Goal: Check status: Check status

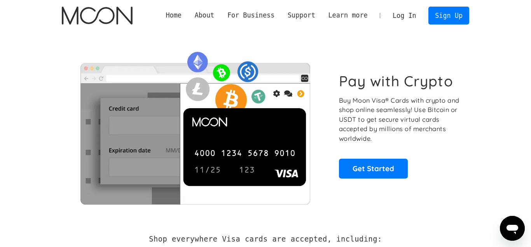
click at [402, 10] on link "Log In" at bounding box center [404, 15] width 37 height 17
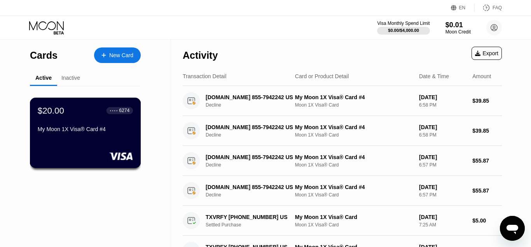
click at [84, 135] on div "My Moon 1X Visa® Card #4" at bounding box center [85, 130] width 95 height 9
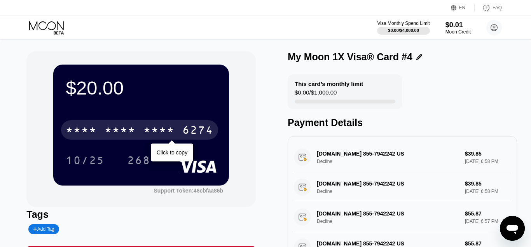
click at [103, 129] on div "* * * * * * * * * * * * 6274" at bounding box center [139, 129] width 157 height 19
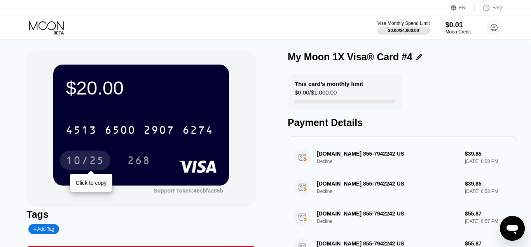
click at [93, 158] on div "10/25" at bounding box center [85, 161] width 39 height 12
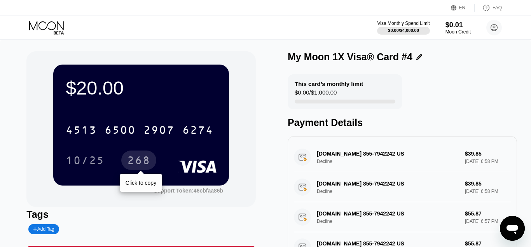
click at [140, 161] on div "268" at bounding box center [138, 161] width 23 height 12
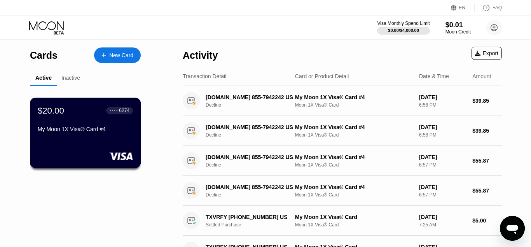
click at [69, 128] on div "$20.00 ● ● ● ● 6274 My Moon 1X Visa® Card #4" at bounding box center [85, 120] width 95 height 30
click at [64, 126] on div "$20.00 ● ● ● ● 6274 My Moon 1X Visa® Card #4" at bounding box center [85, 120] width 95 height 30
